Goal: Task Accomplishment & Management: Use online tool/utility

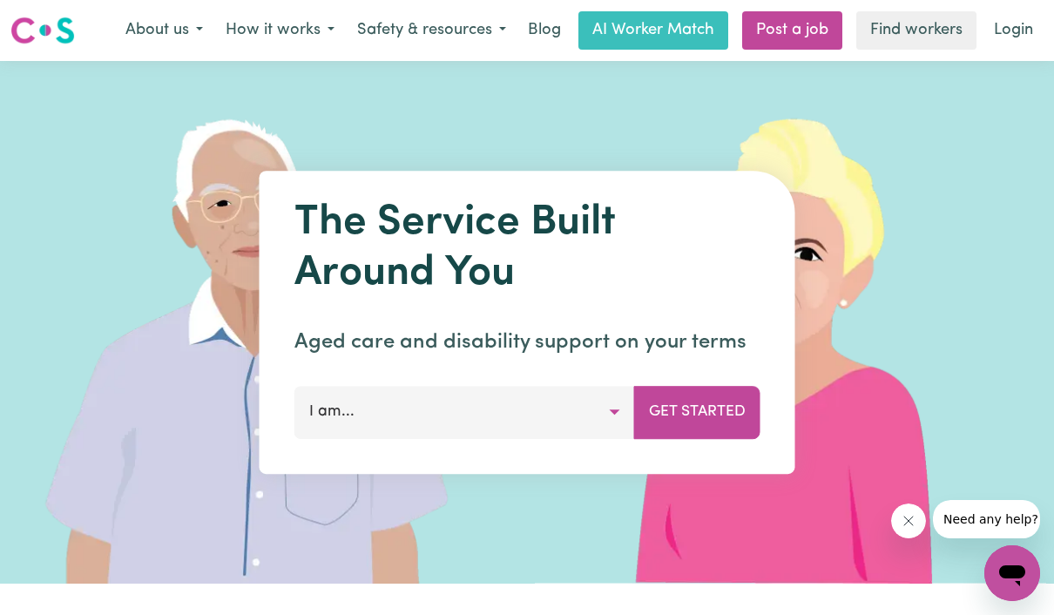
click at [990, 28] on link "Login" at bounding box center [1013, 30] width 60 height 38
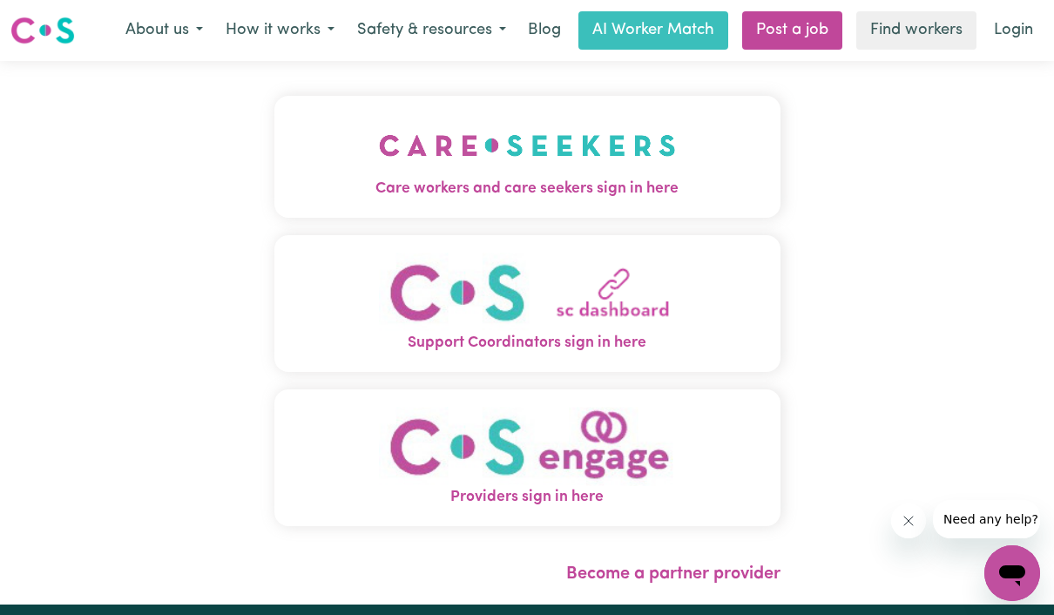
click at [670, 172] on img "Care workers and care seekers sign in here" at bounding box center [527, 145] width 297 height 64
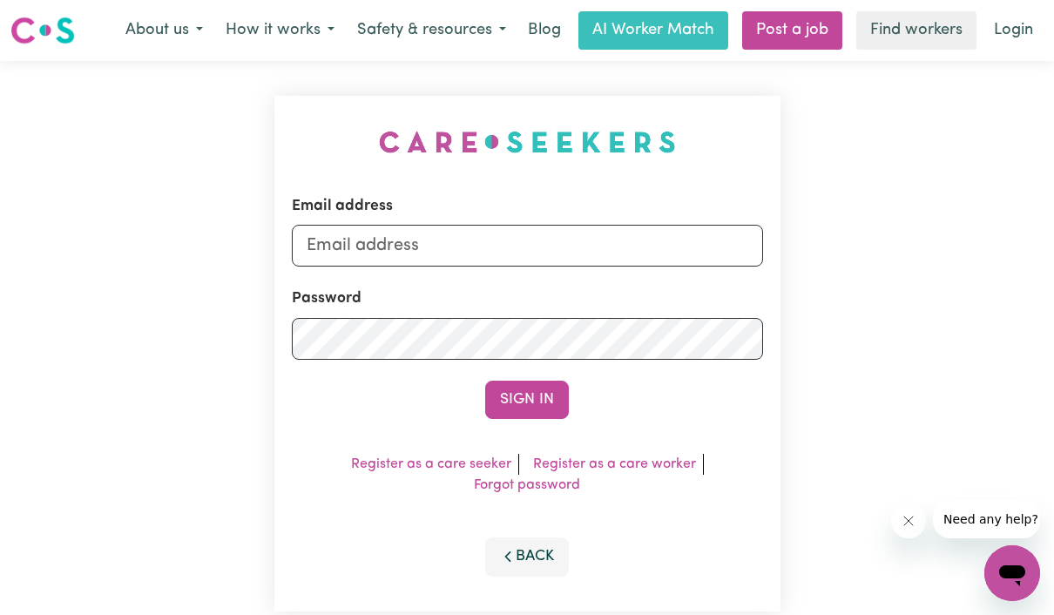
click at [1012, 36] on link "Login" at bounding box center [1013, 30] width 60 height 38
click at [1016, 27] on link "Login" at bounding box center [1013, 30] width 60 height 38
click at [74, 30] on img at bounding box center [42, 30] width 64 height 31
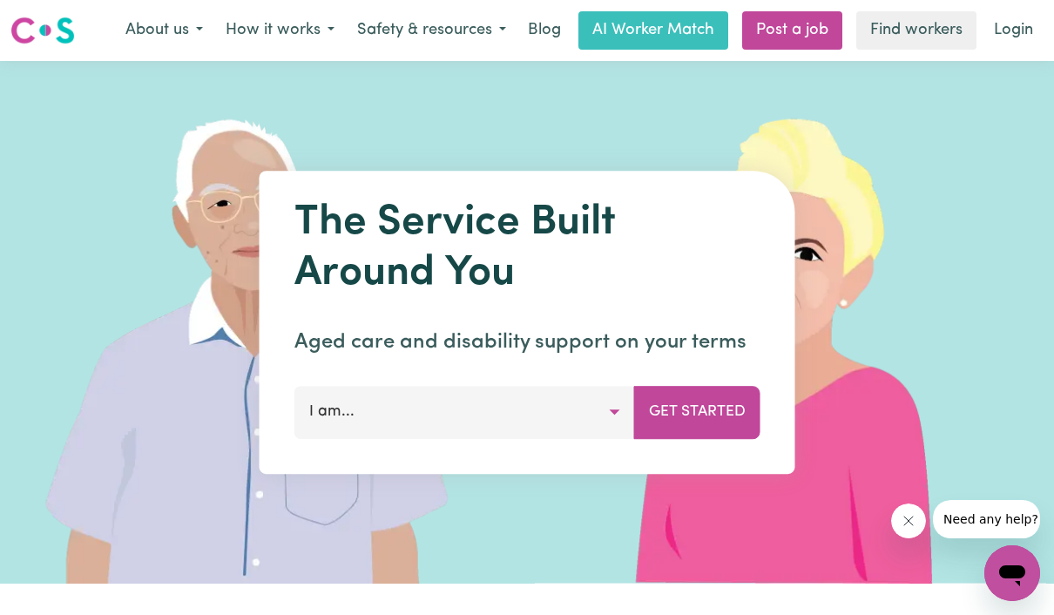
click at [1009, 32] on link "Login" at bounding box center [1013, 30] width 60 height 38
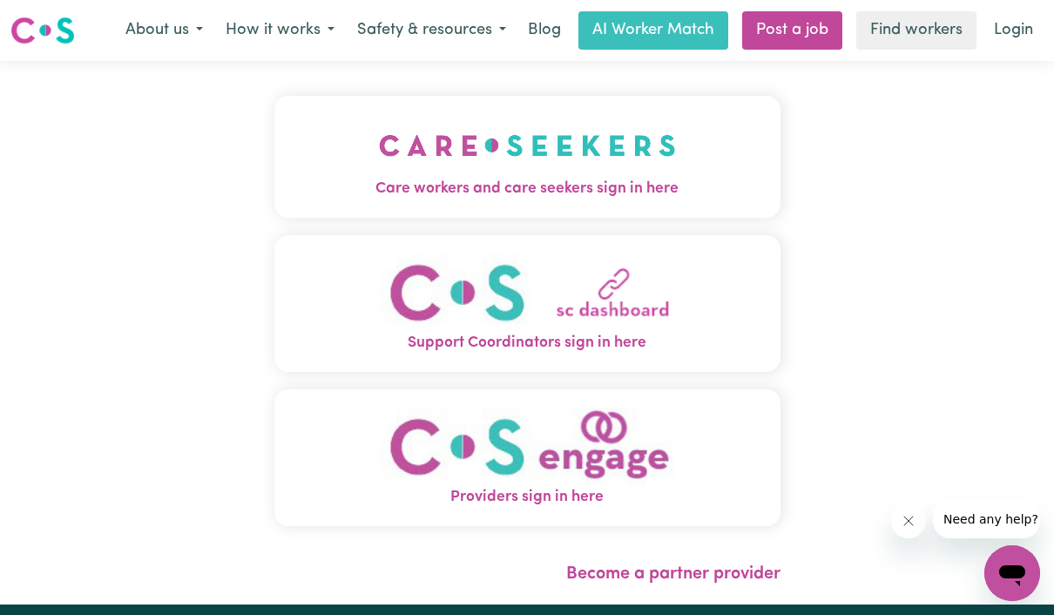
click at [638, 167] on img "Care workers and care seekers sign in here" at bounding box center [527, 145] width 297 height 64
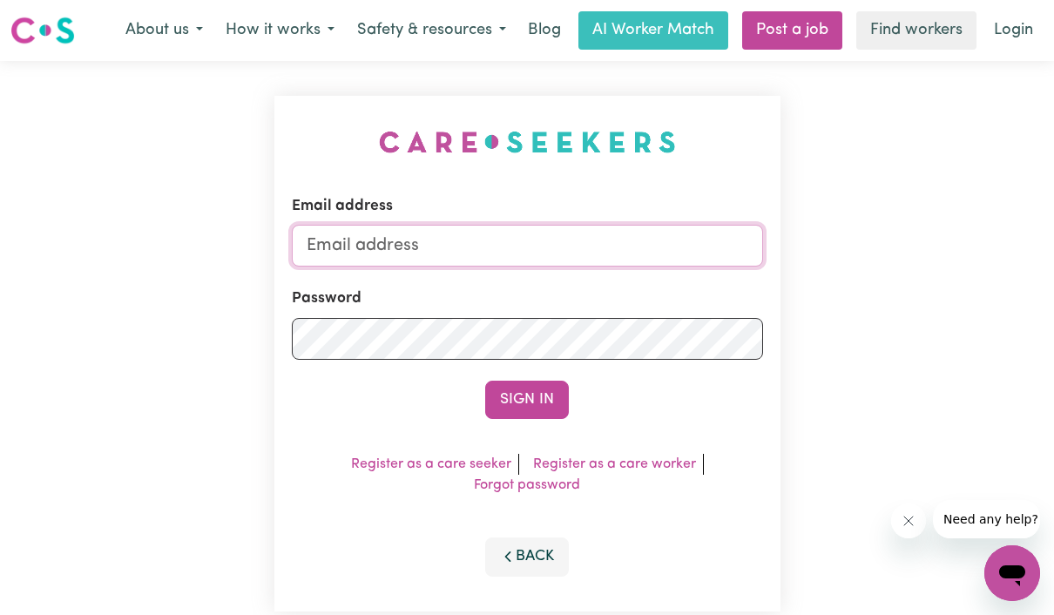
click at [643, 241] on input "Email address" at bounding box center [527, 246] width 471 height 42
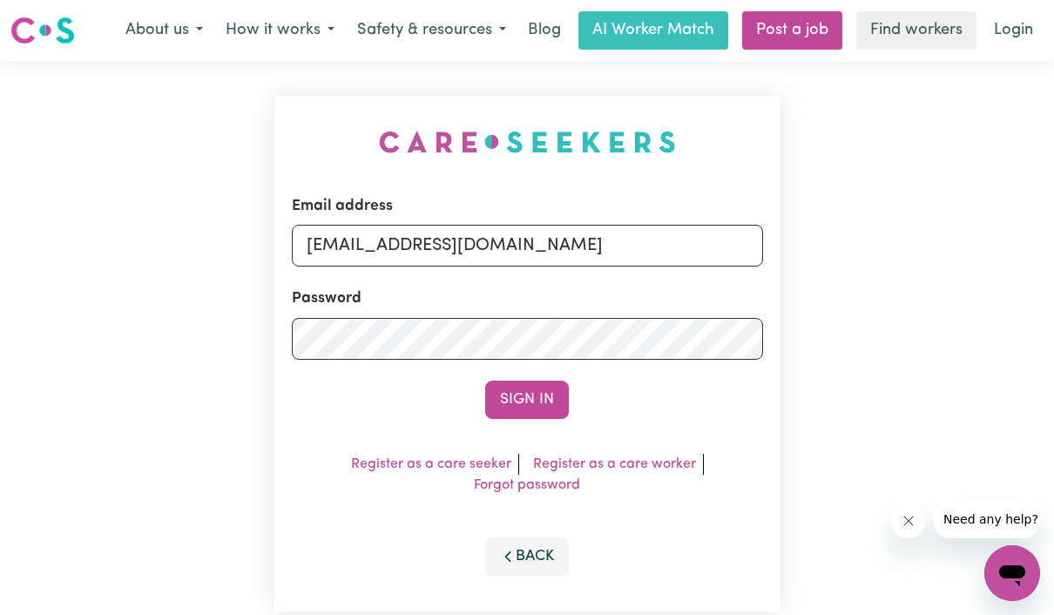
type input "jcq3d@yahoo.com.au"
click at [527, 399] on button "Sign In" at bounding box center [527, 400] width 84 height 38
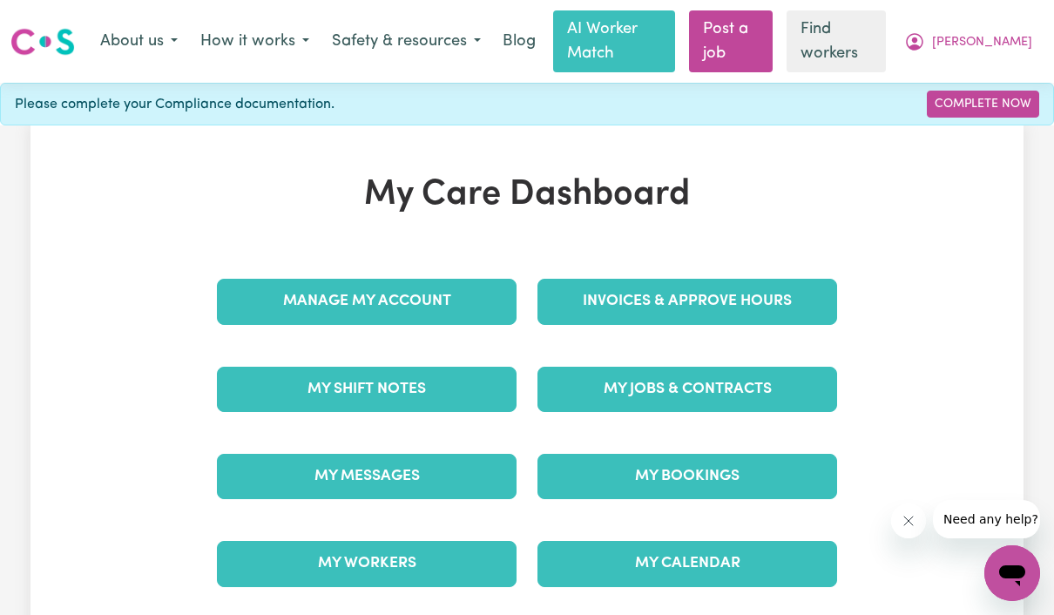
click at [886, 27] on link "Find workers" at bounding box center [836, 41] width 99 height 62
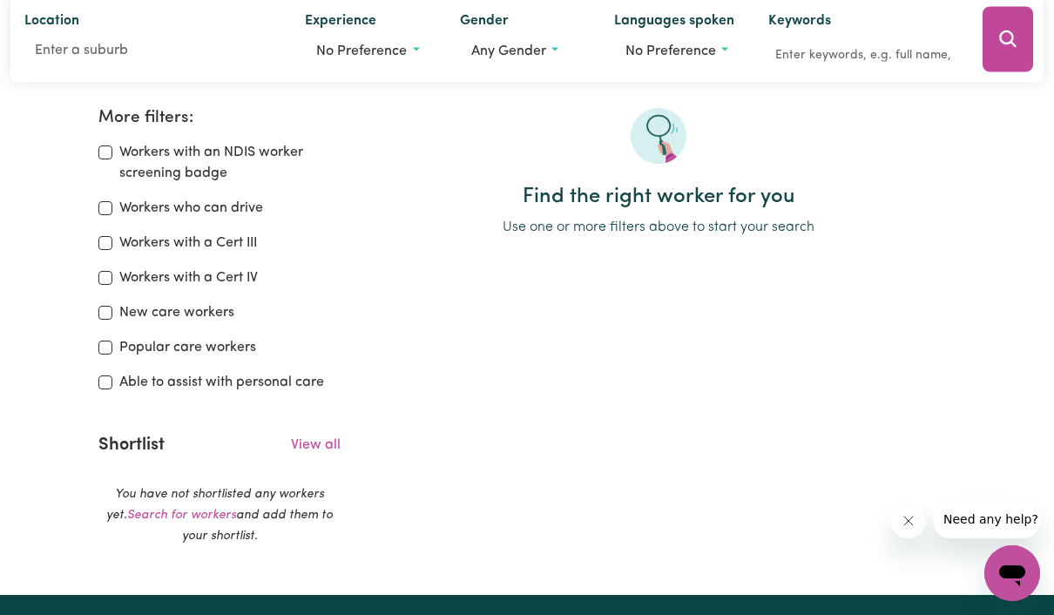
scroll to position [282, 0]
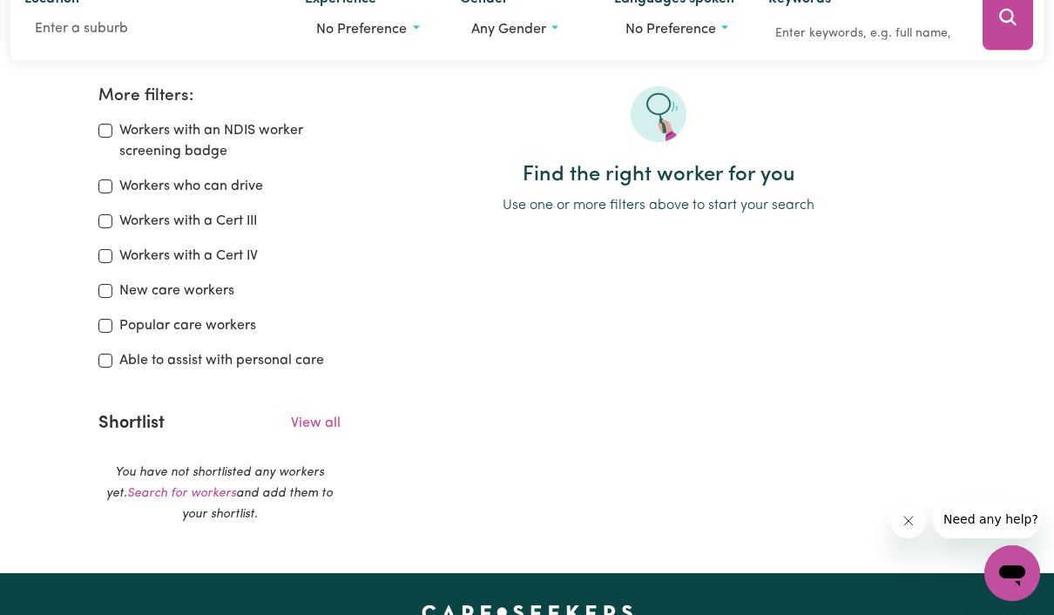
click at [280, 350] on label "Able to assist with personal care" at bounding box center [221, 360] width 205 height 21
click at [112, 354] on input "Able to assist with personal care" at bounding box center [105, 361] width 14 height 14
checkbox input "true"
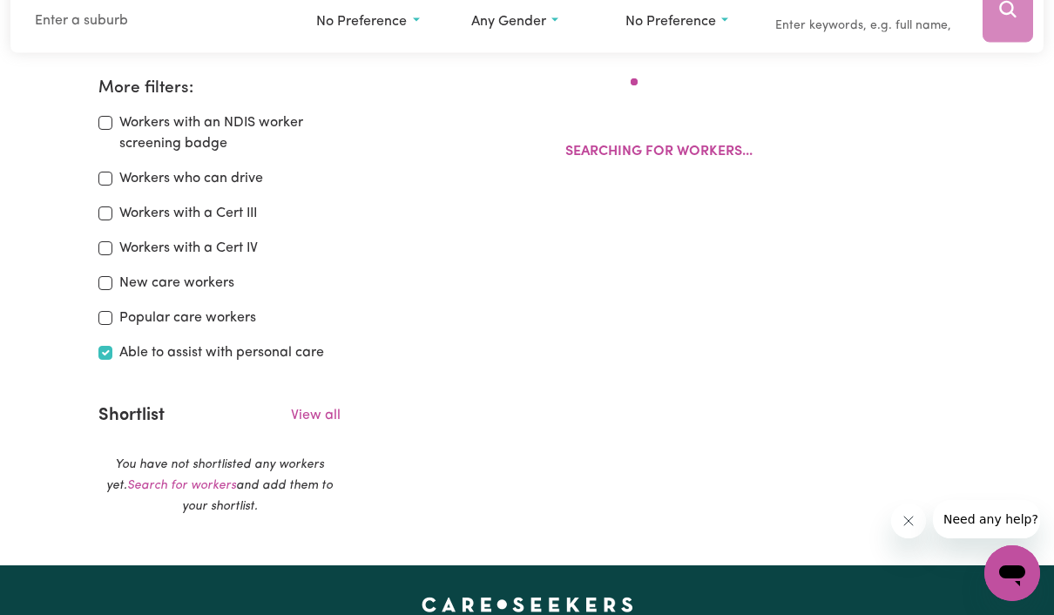
scroll to position [291, 0]
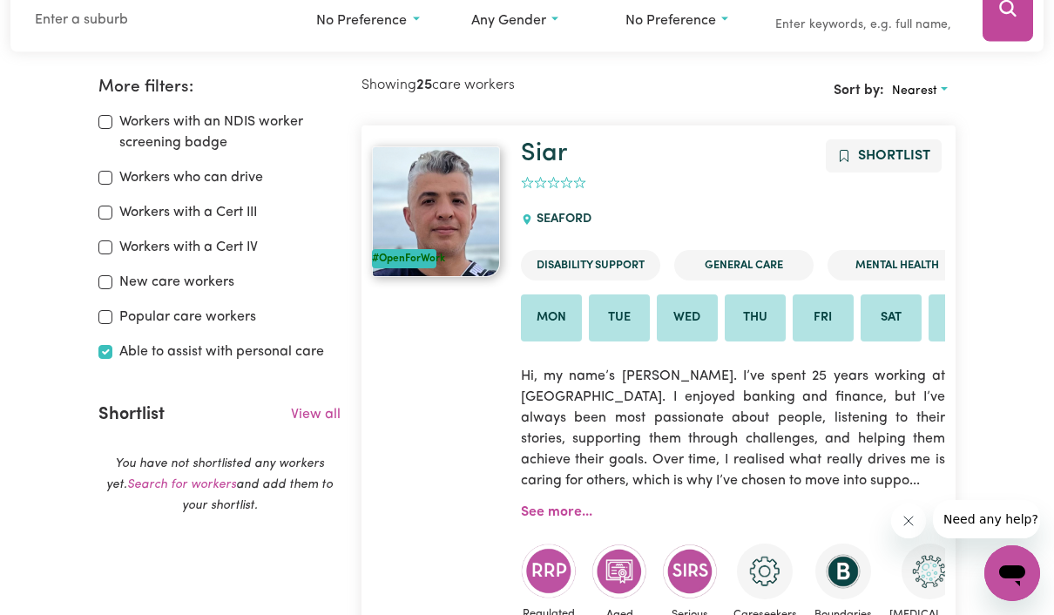
click at [238, 167] on label "Workers who can drive" at bounding box center [191, 177] width 144 height 21
click at [112, 171] on input "Workers who can drive" at bounding box center [105, 178] width 14 height 14
checkbox input "true"
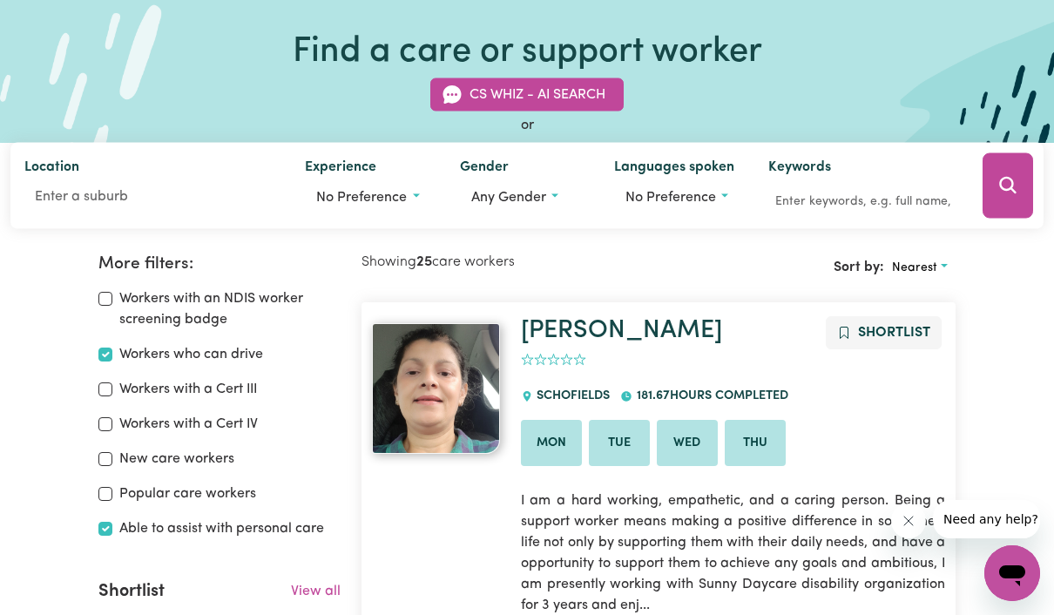
scroll to position [51, 0]
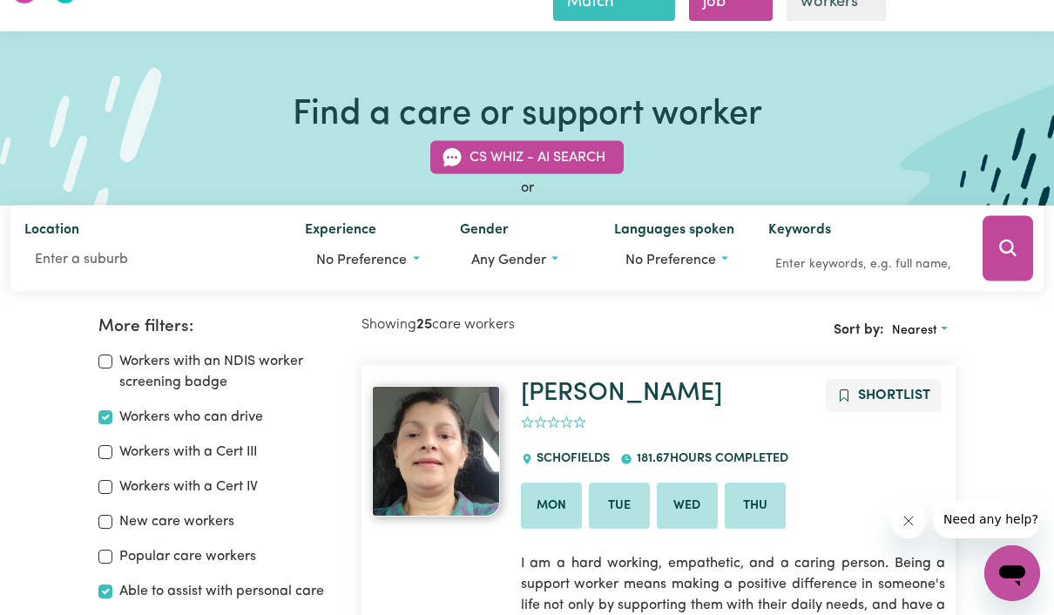
click at [150, 262] on div "Location" at bounding box center [150, 249] width 280 height 86
click at [149, 262] on div "Location" at bounding box center [150, 249] width 280 height 86
click at [182, 244] on input "Location" at bounding box center [150, 259] width 253 height 31
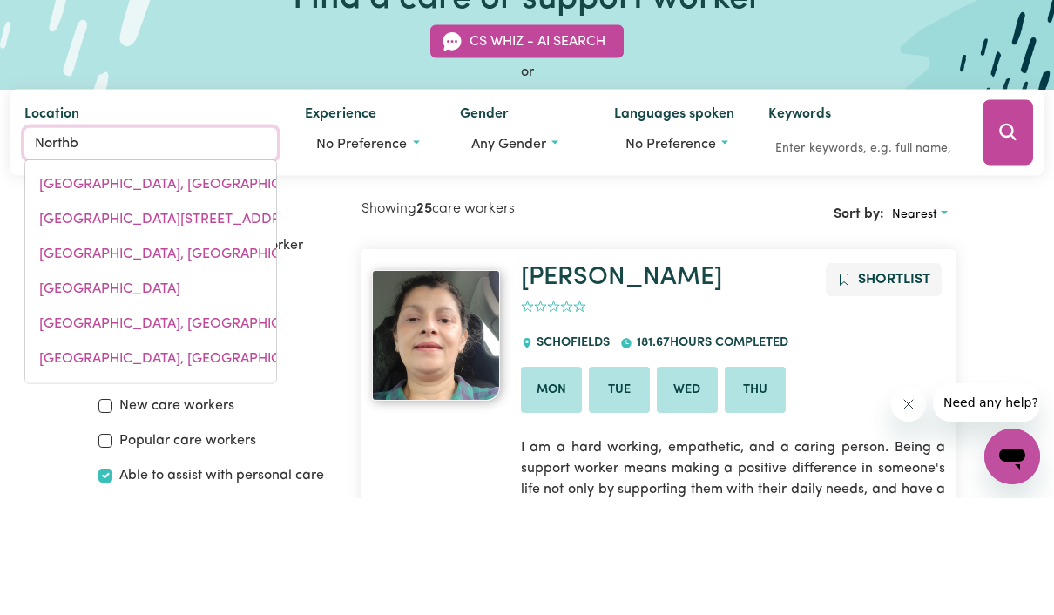
type input "Northbr"
type input "NorthbrIDGE, New South Wales, 2063"
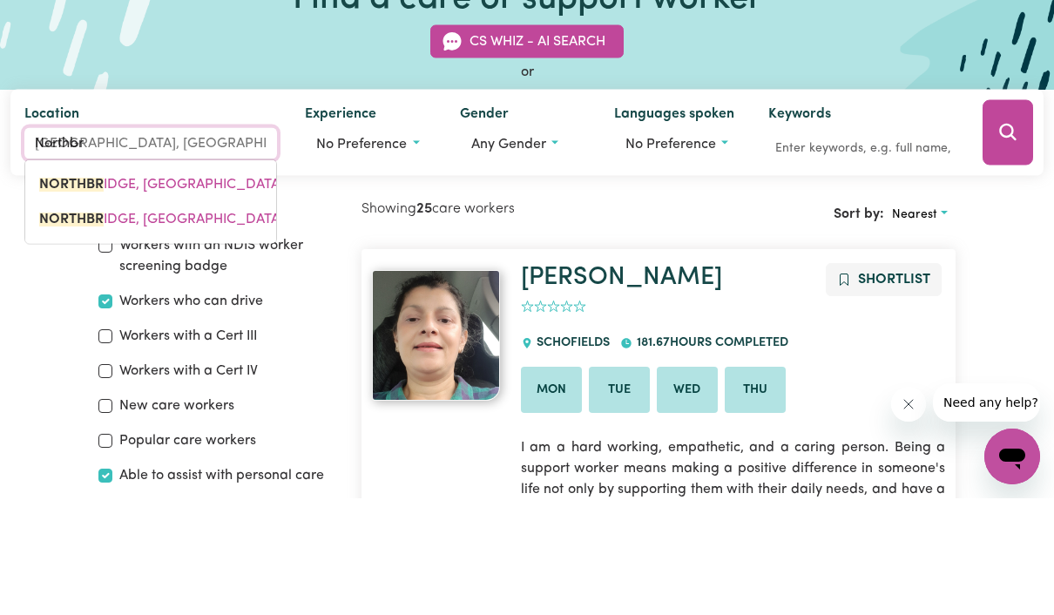
click at [245, 294] on span "NORTHBR IDGE, New South Wales, 2063" at bounding box center [180, 301] width 283 height 14
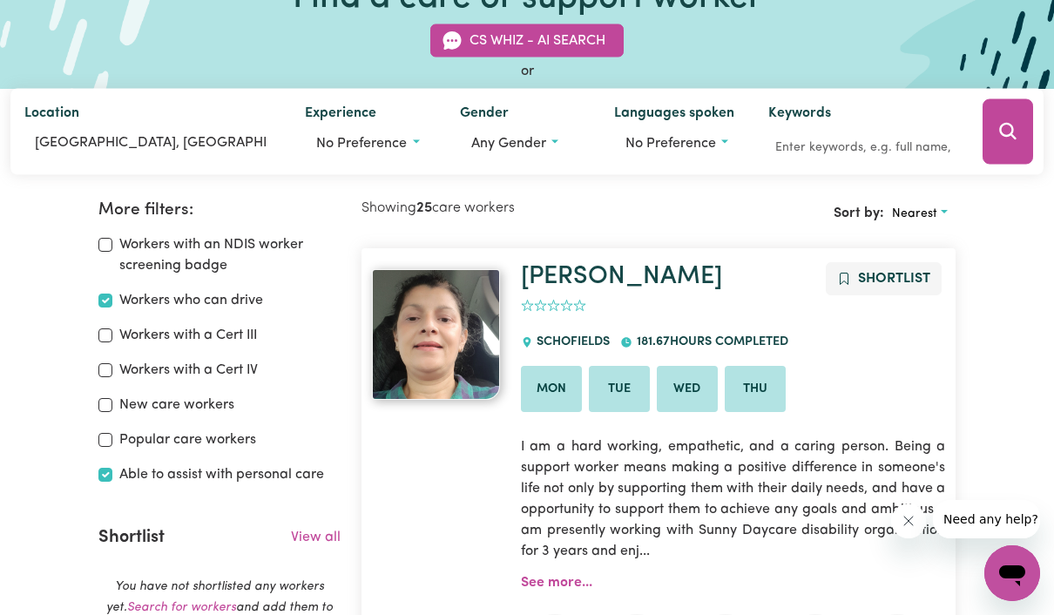
click at [523, 138] on button "Any gender" at bounding box center [523, 143] width 126 height 33
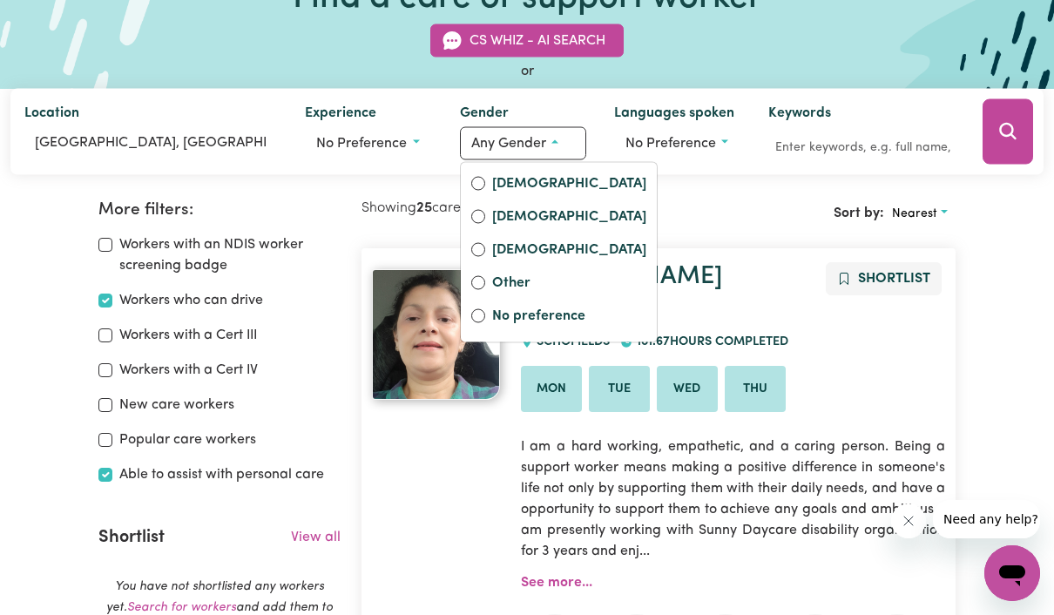
click at [529, 173] on label "Female" at bounding box center [569, 185] width 154 height 24
click at [485, 177] on input "Female" at bounding box center [478, 184] width 14 height 14
radio input "true"
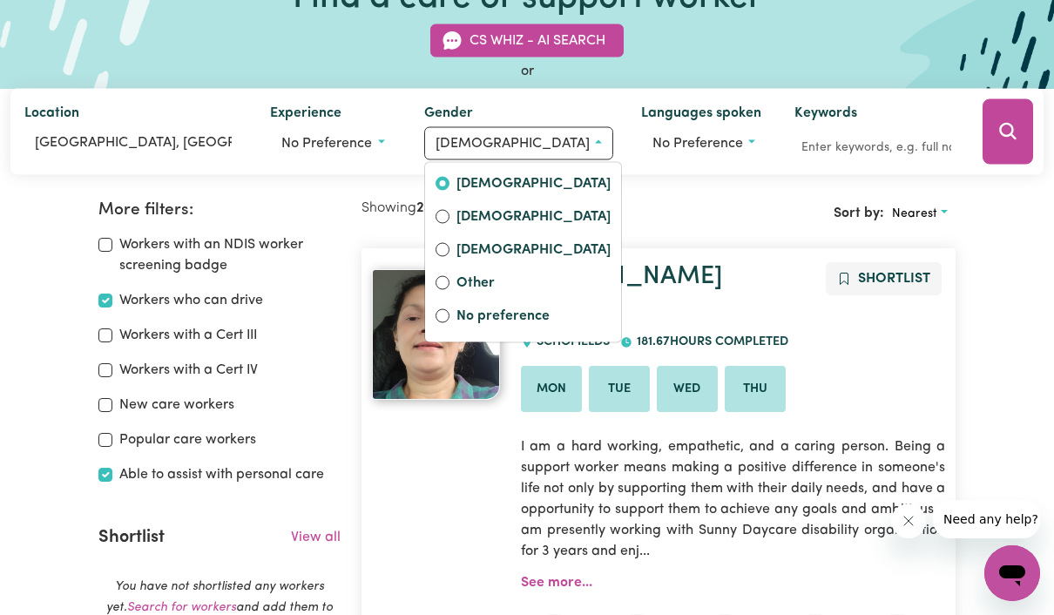
click at [1006, 121] on icon "Search" at bounding box center [1007, 131] width 21 height 21
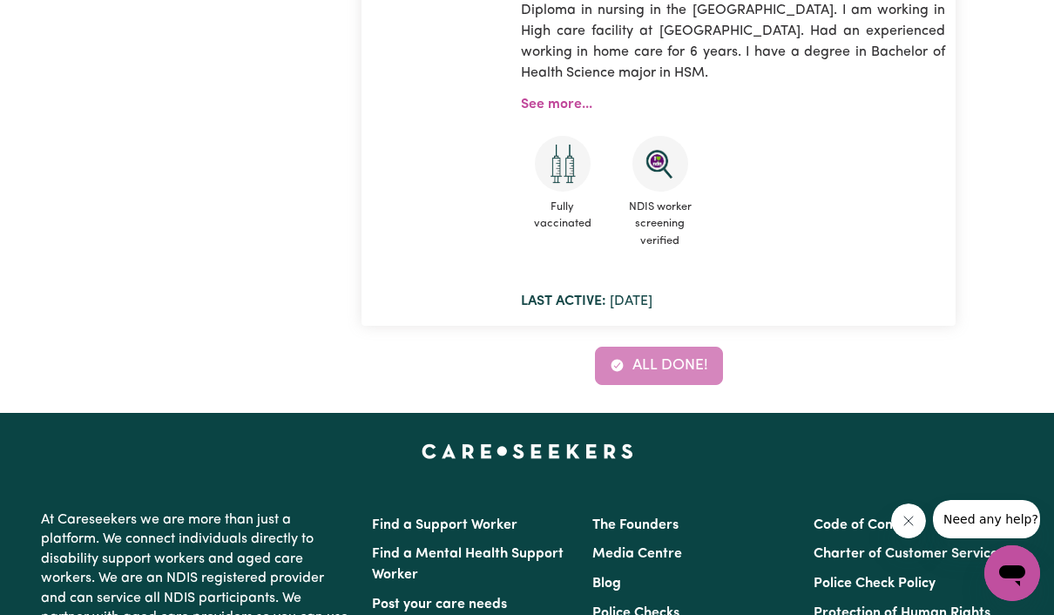
scroll to position [1624, 0]
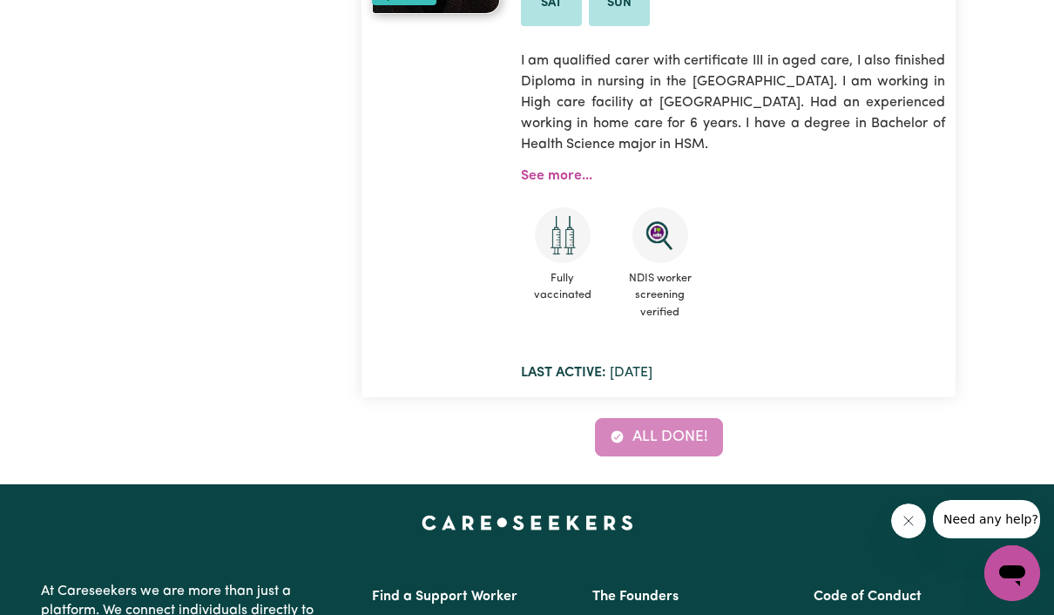
click at [685, 418] on div "All done!" at bounding box center [658, 437] width 594 height 38
click at [677, 418] on div "All done!" at bounding box center [658, 437] width 594 height 38
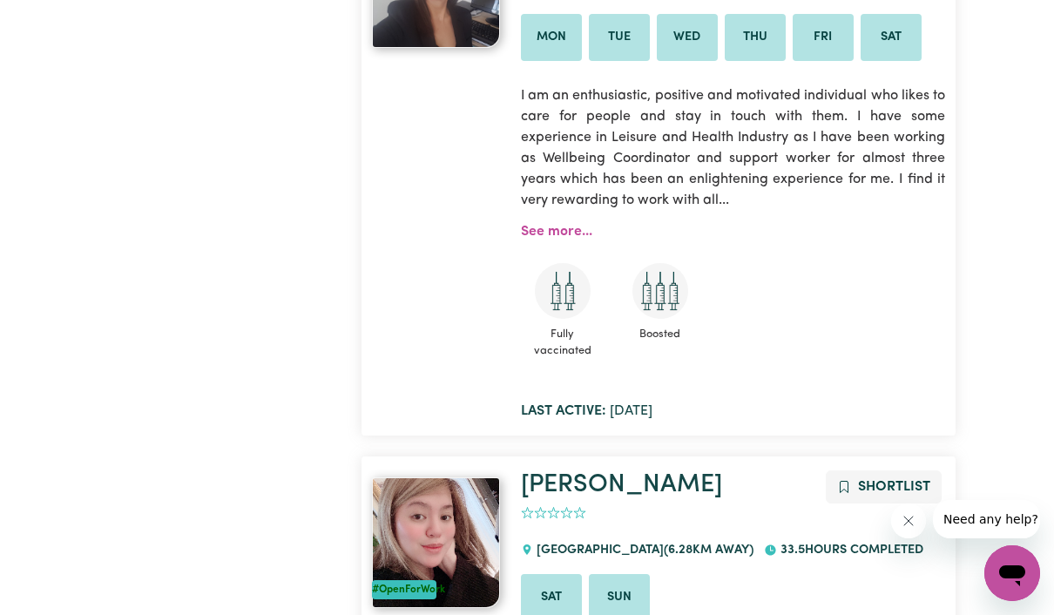
scroll to position [1033, 0]
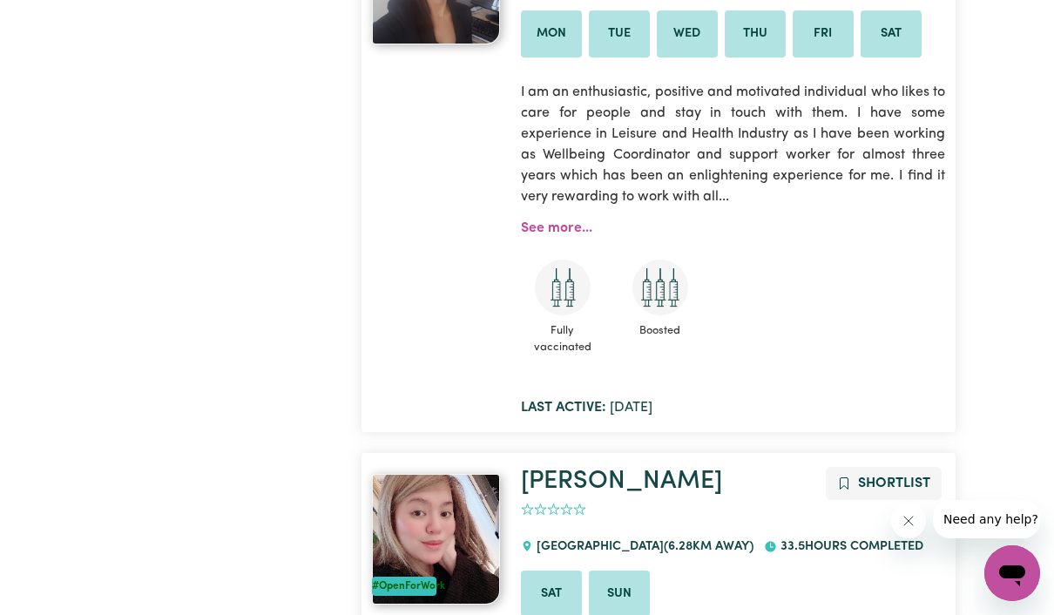
click at [679, 368] on div "Yanci Shortlist 0 ROSEVILLE ( 4.37 km away) 294.02 hours completed Mon Tue Wed …" at bounding box center [732, 162] width 445 height 511
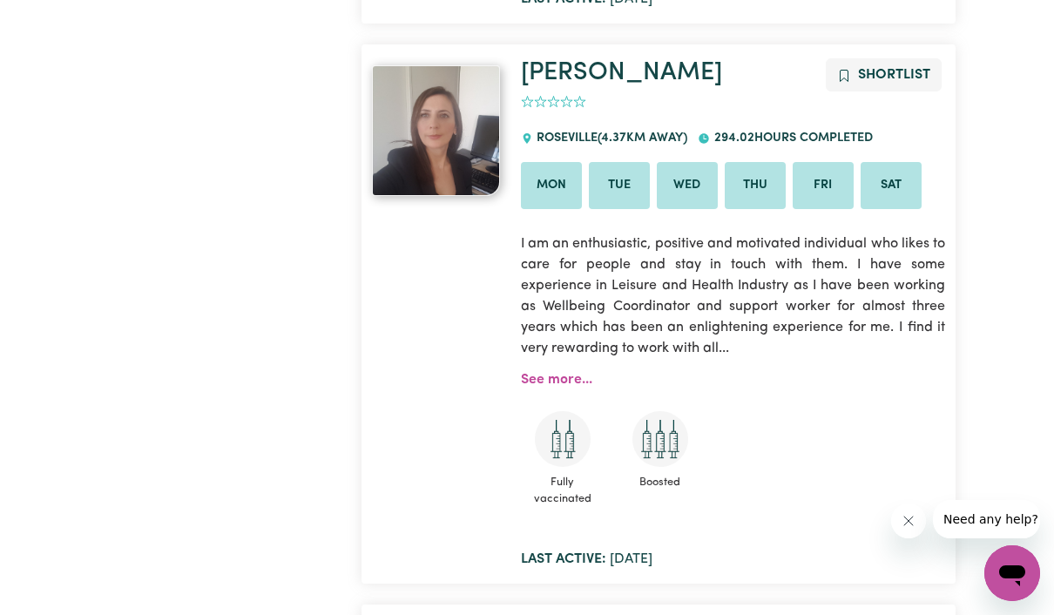
scroll to position [882, 0]
click at [561, 372] on link "See more..." at bounding box center [556, 379] width 71 height 14
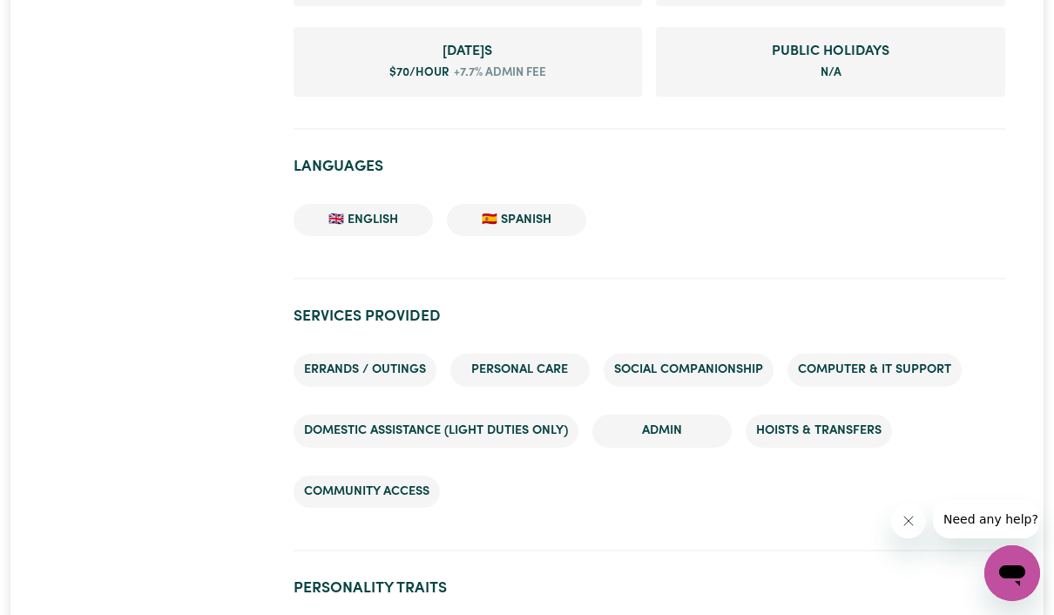
scroll to position [1689, 0]
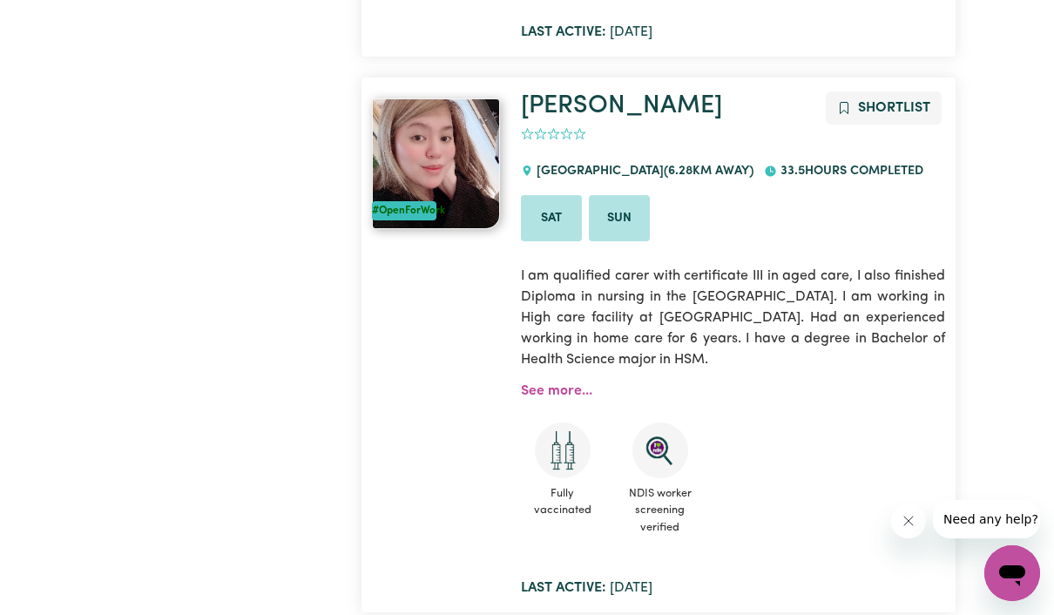
scroll to position [1268, 0]
